Goal: Information Seeking & Learning: Learn about a topic

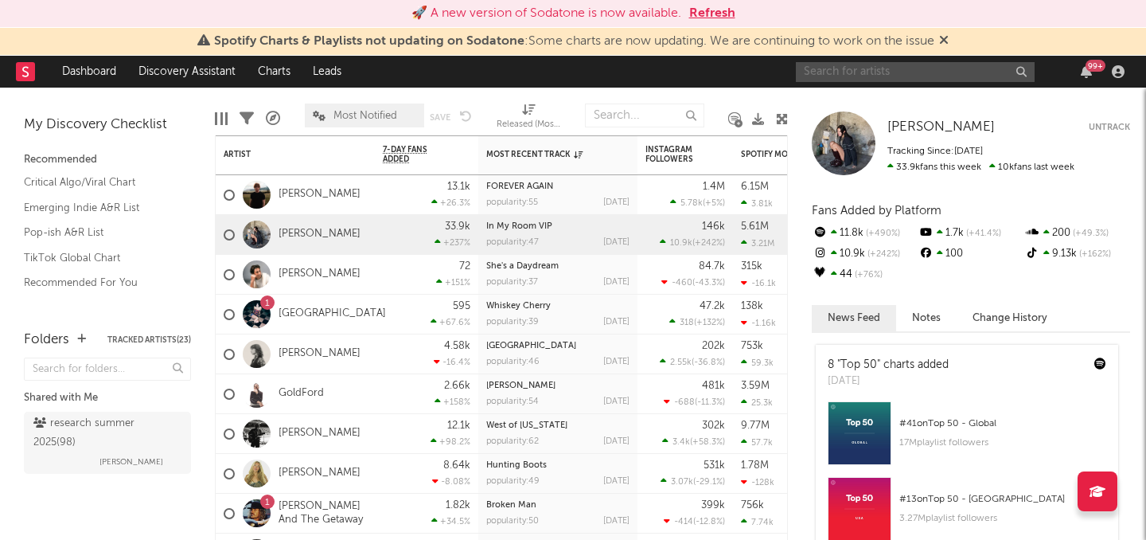
click at [814, 68] on input "text" at bounding box center [915, 72] width 239 height 20
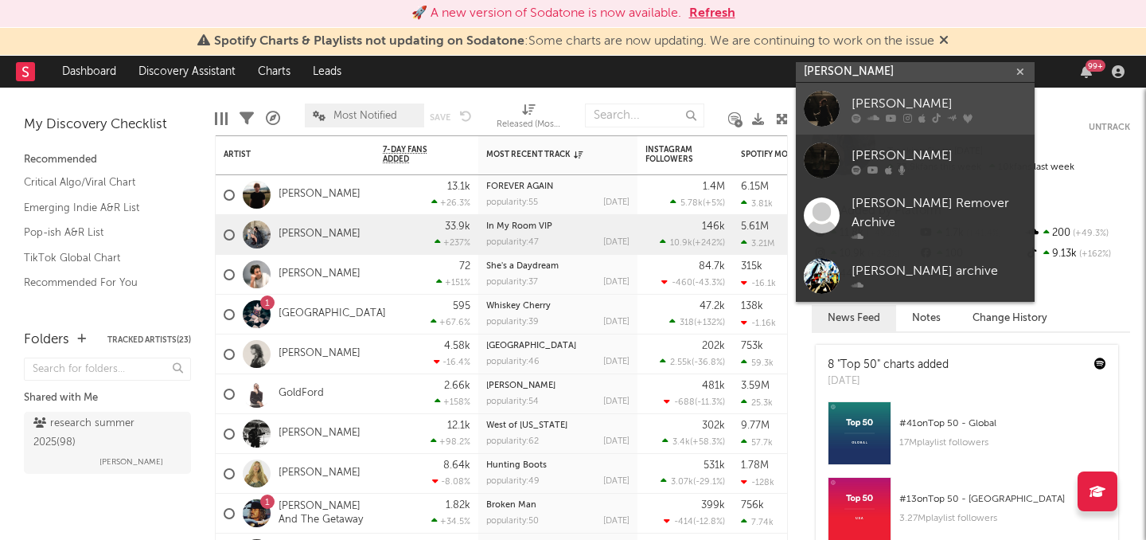
type input "[PERSON_NAME]"
click at [852, 111] on div "[PERSON_NAME]" at bounding box center [939, 103] width 175 height 19
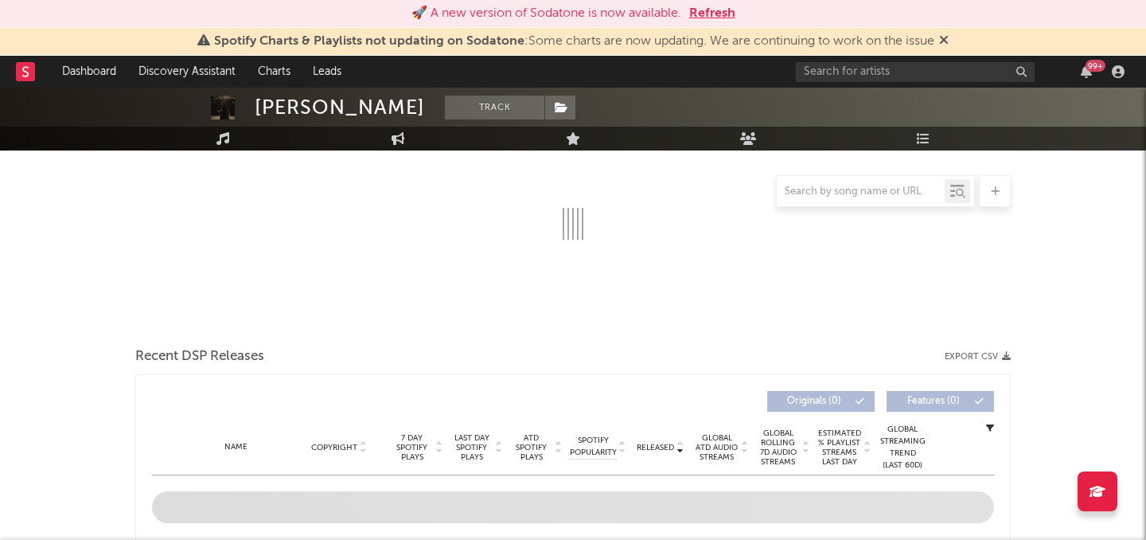
select select "6m"
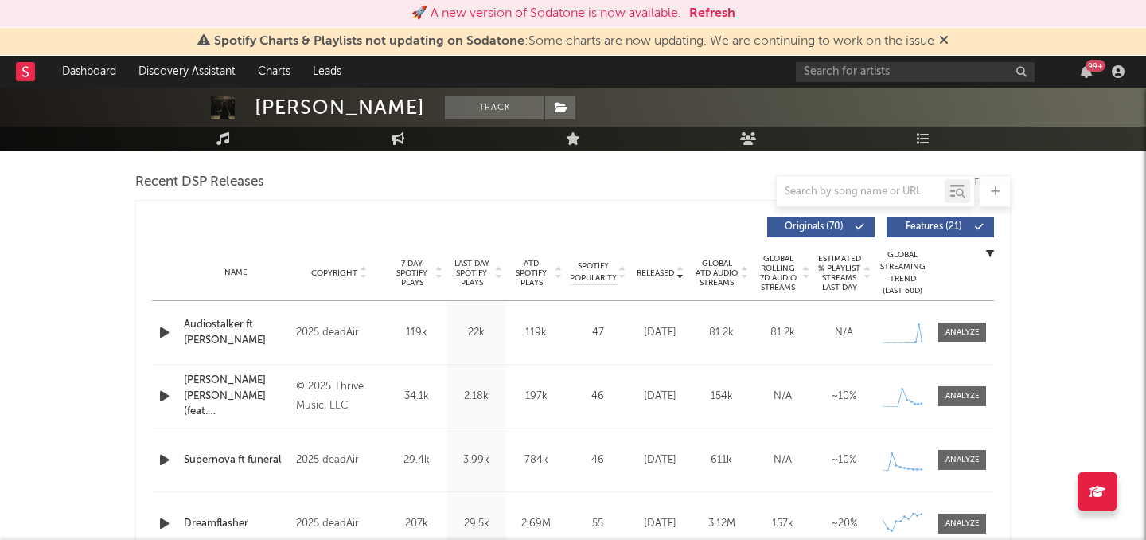
scroll to position [556, 0]
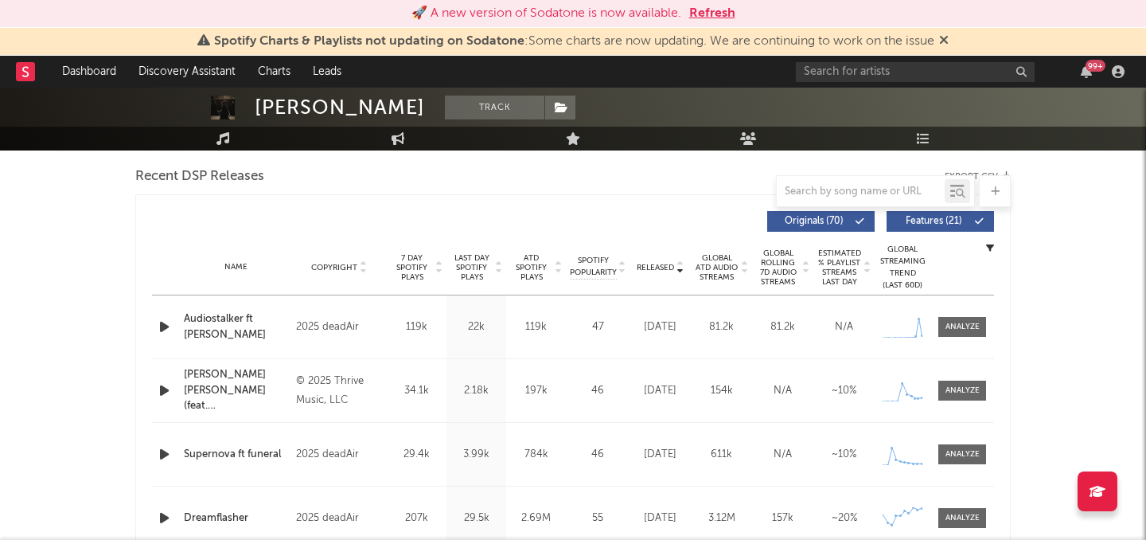
click at [840, 86] on div "99 +" at bounding box center [963, 72] width 334 height 32
click at [840, 74] on input "text" at bounding box center [915, 72] width 239 height 20
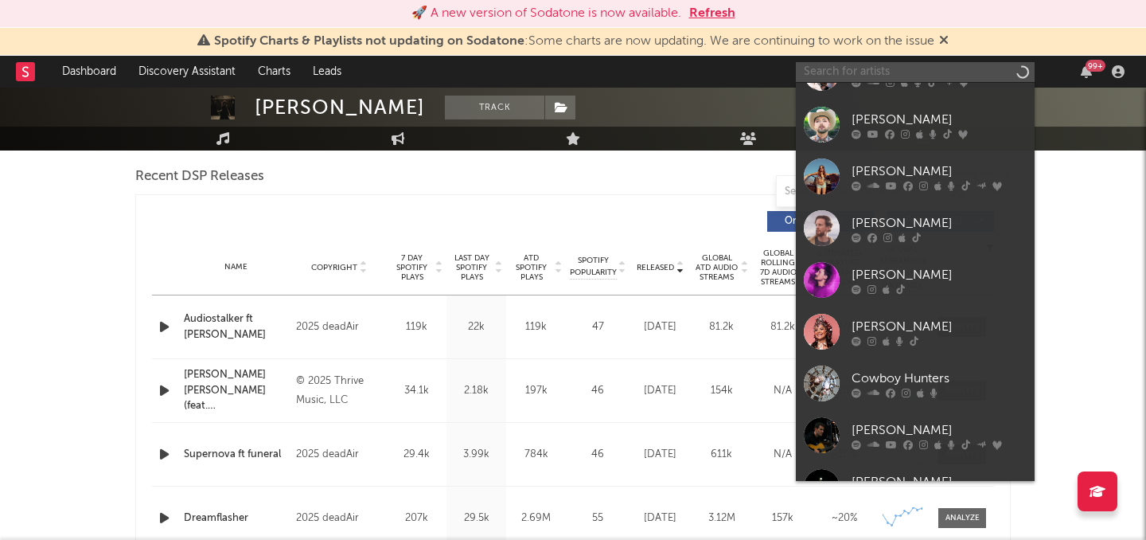
scroll to position [664, 0]
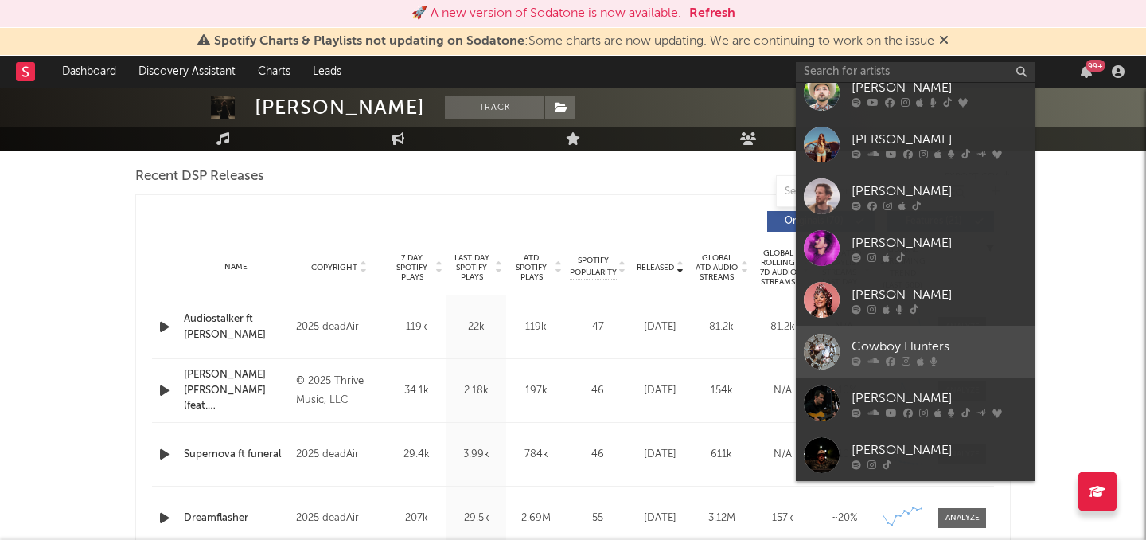
click at [884, 340] on div "Cowboy Hunters" at bounding box center [939, 346] width 175 height 19
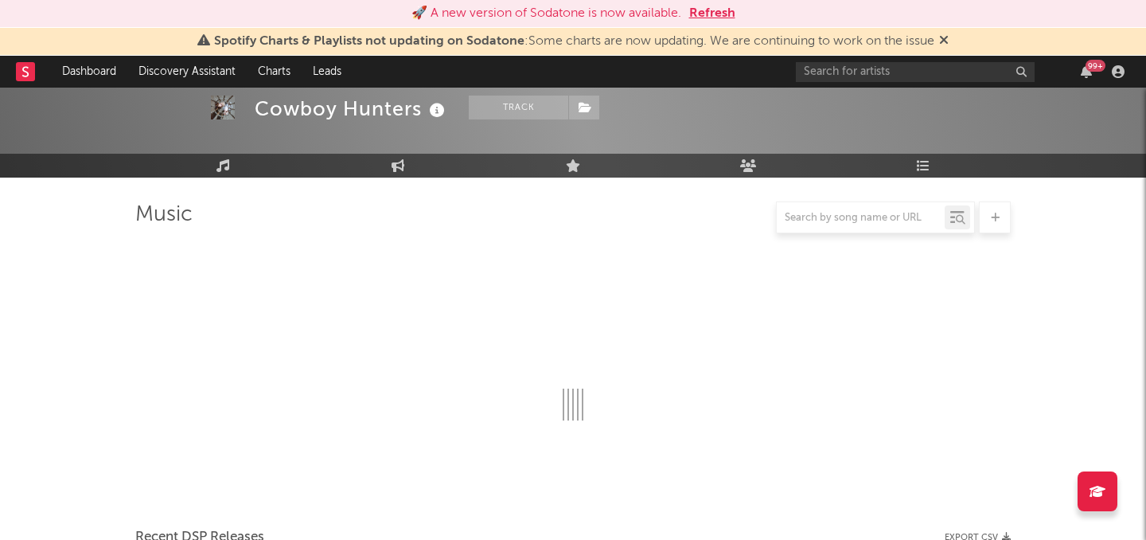
scroll to position [556, 0]
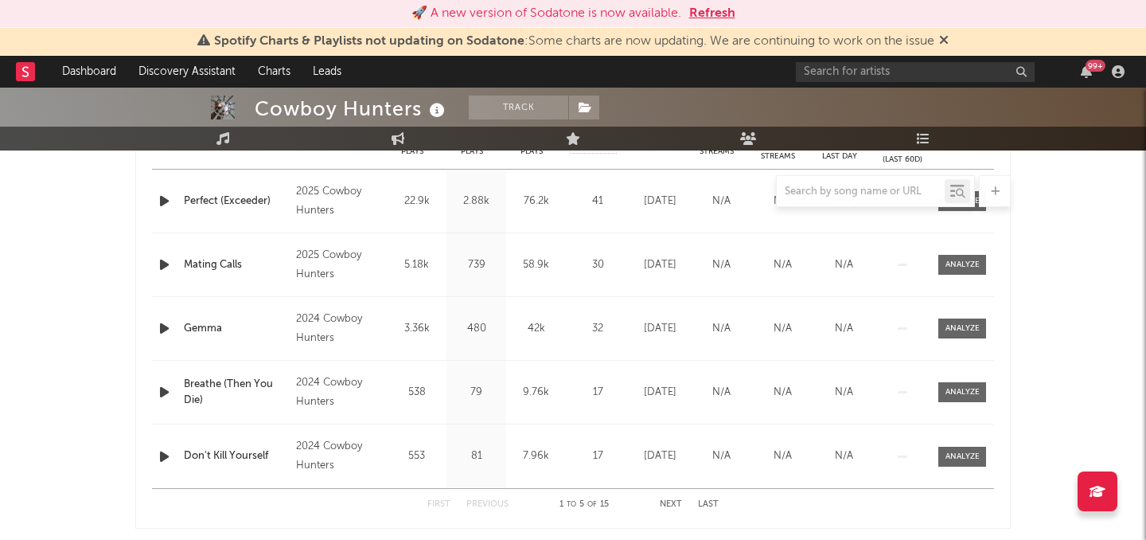
select select "6m"
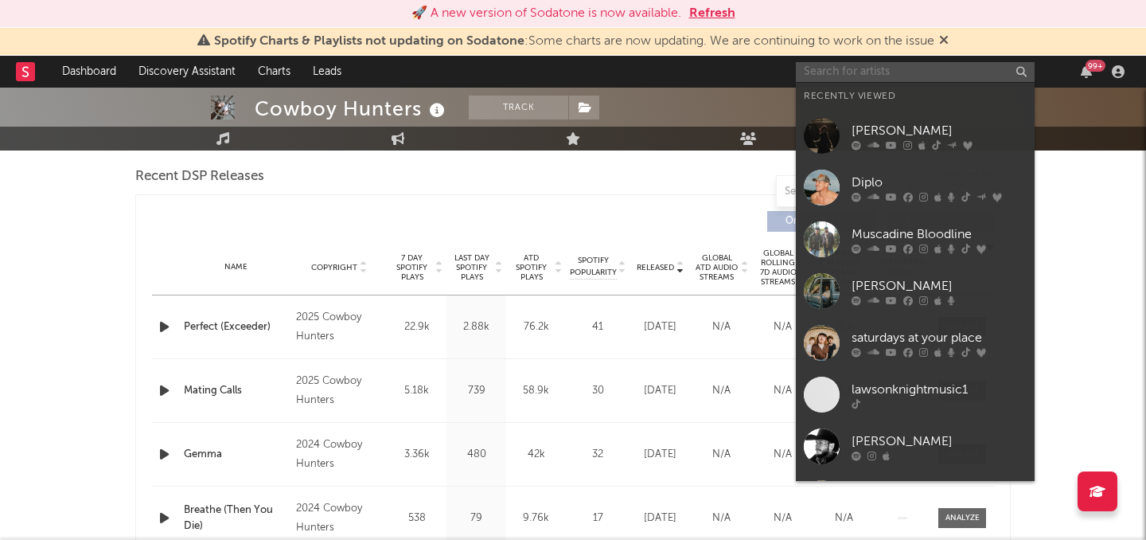
click at [954, 79] on input "text" at bounding box center [915, 72] width 239 height 20
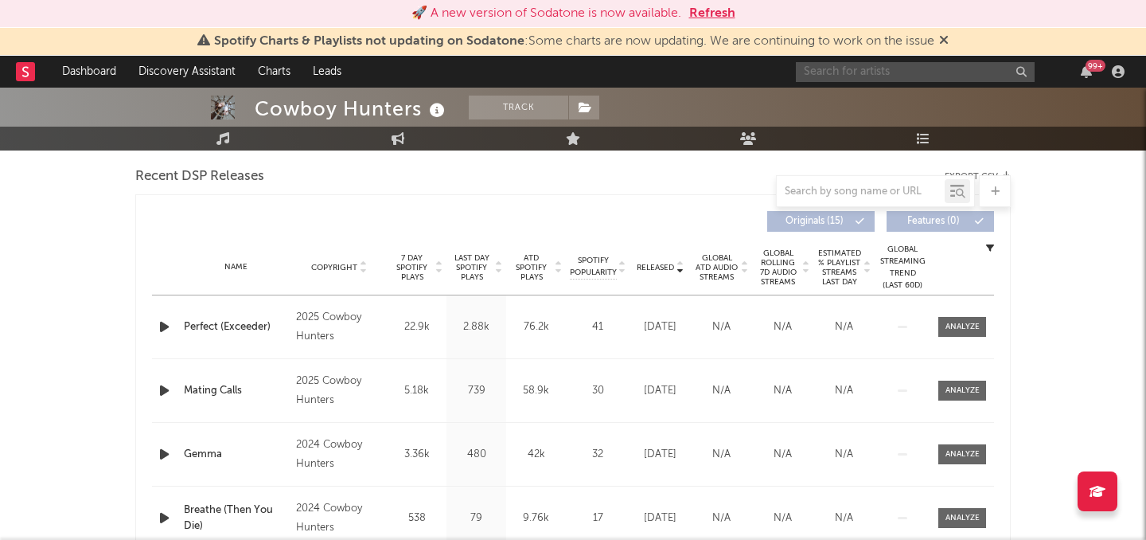
click at [936, 80] on input "text" at bounding box center [915, 72] width 239 height 20
click at [1082, 252] on div "Cowboy Hunters Track [GEOGRAPHIC_DATA] | Punk Edit Track Benchmark Summary 3,56…" at bounding box center [573, 542] width 1146 height 2020
click at [161, 325] on icon "button" at bounding box center [164, 327] width 17 height 20
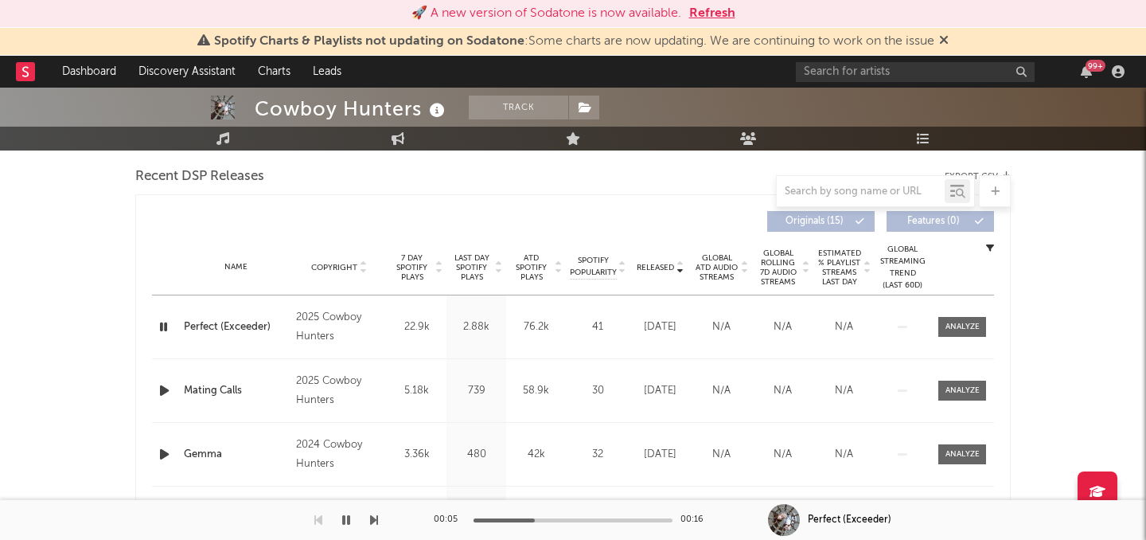
click at [161, 325] on icon "button" at bounding box center [163, 327] width 15 height 20
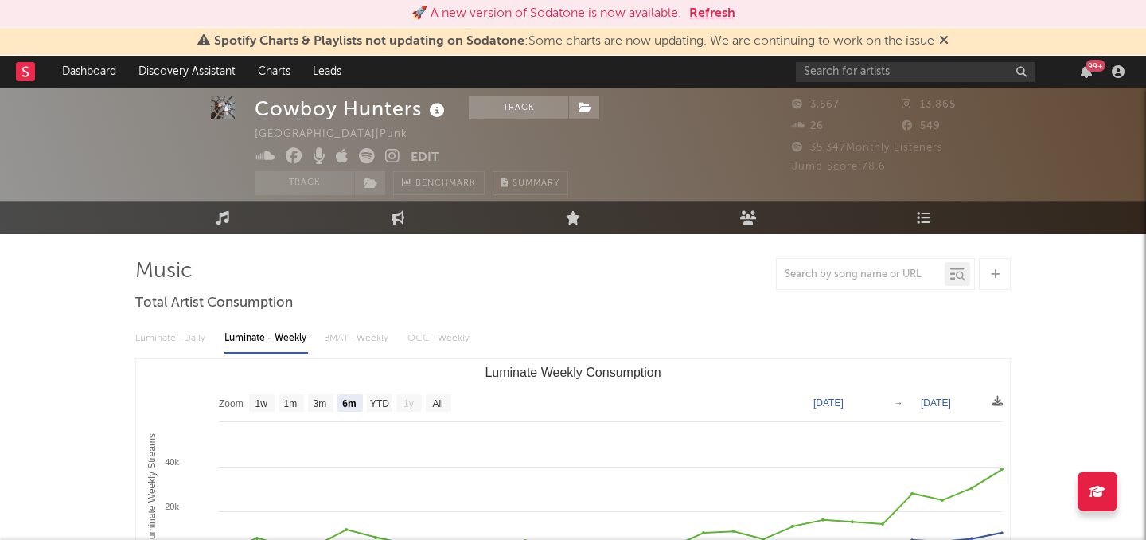
scroll to position [59, 0]
